Goal: Task Accomplishment & Management: Manage account settings

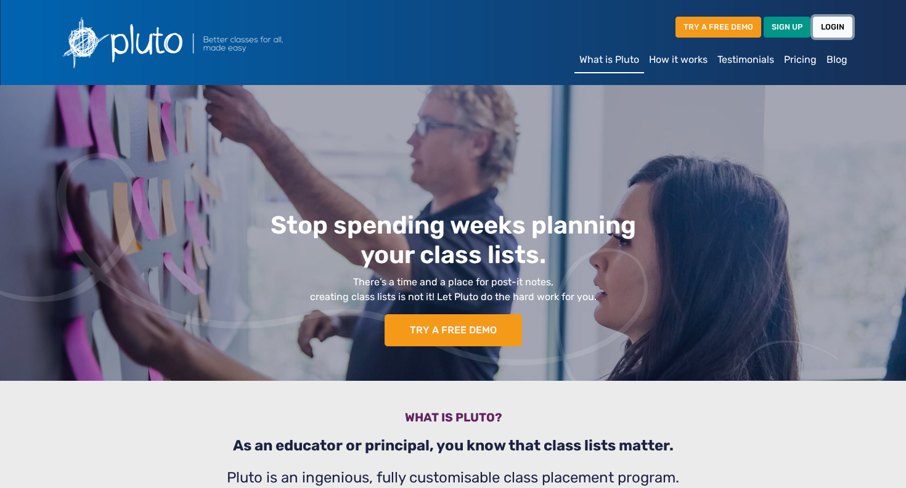
click at [824, 29] on link "LOGIN" at bounding box center [832, 27] width 39 height 20
click at [839, 29] on link "LOGIN" at bounding box center [832, 27] width 39 height 20
click at [819, 27] on link "LOGIN" at bounding box center [832, 27] width 39 height 20
